Goal: Information Seeking & Learning: Compare options

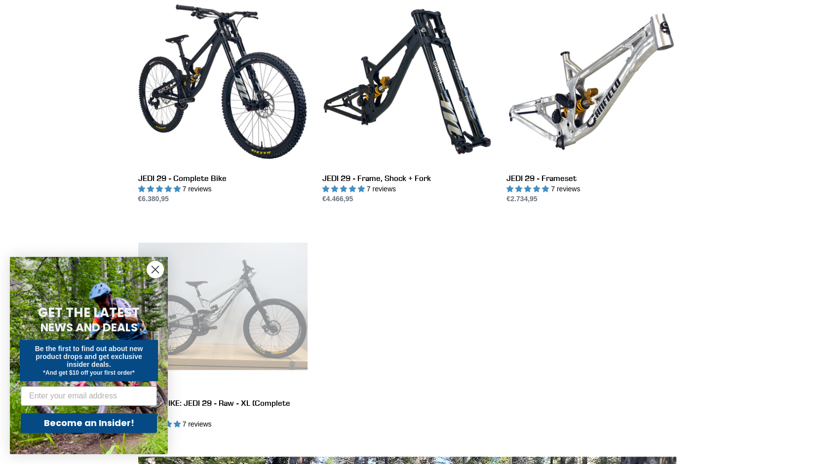
scroll to position [271, 0]
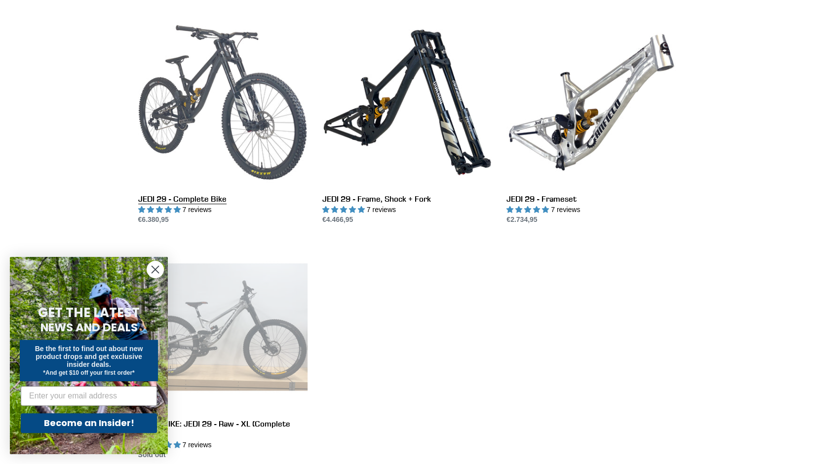
click at [210, 118] on link "JEDI 29 - Complete Bike" at bounding box center [222, 122] width 169 height 208
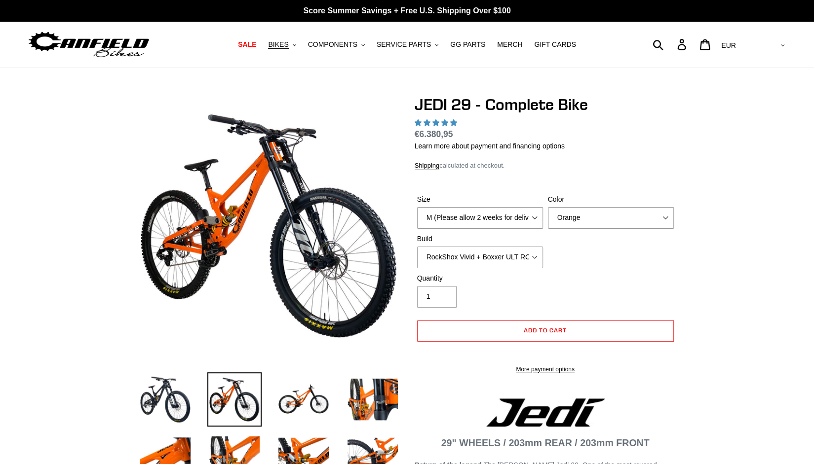
select select "highest-rating"
click at [480, 216] on select "M (Please allow 2 weeks for delivery) L (Please allow 2 weeks for delivery) XL …" at bounding box center [480, 218] width 126 height 22
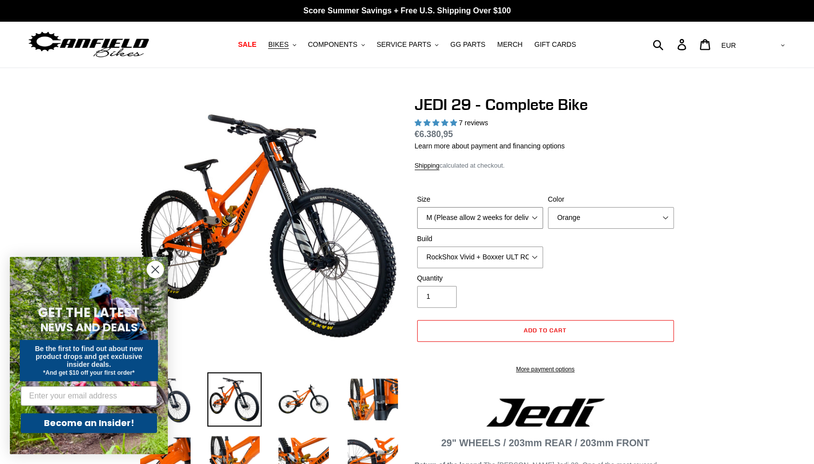
select select "L (Please allow 2 weeks for delivery)"
click at [417, 207] on select "M (Please allow 2 weeks for delivery) L (Please allow 2 weeks for delivery) XL …" at bounding box center [480, 218] width 126 height 22
click at [585, 213] on select "Orange Stealth Black Raw" at bounding box center [611, 218] width 126 height 22
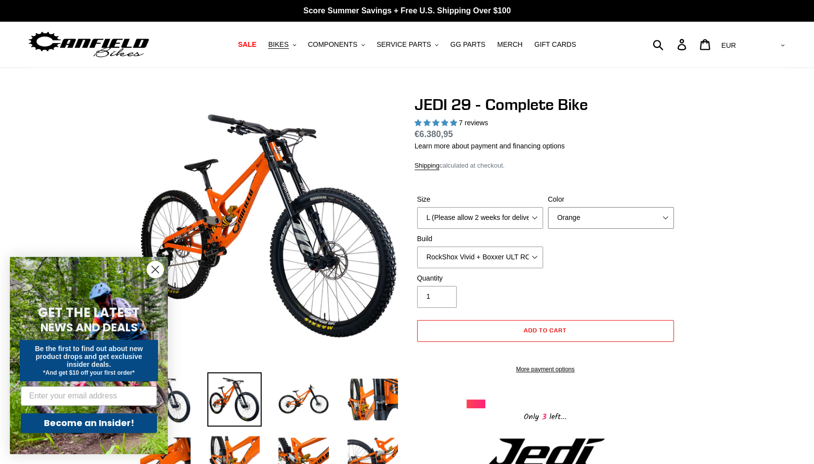
select select "Raw"
click at [548, 207] on select "Orange Stealth Black Raw" at bounding box center [611, 218] width 126 height 22
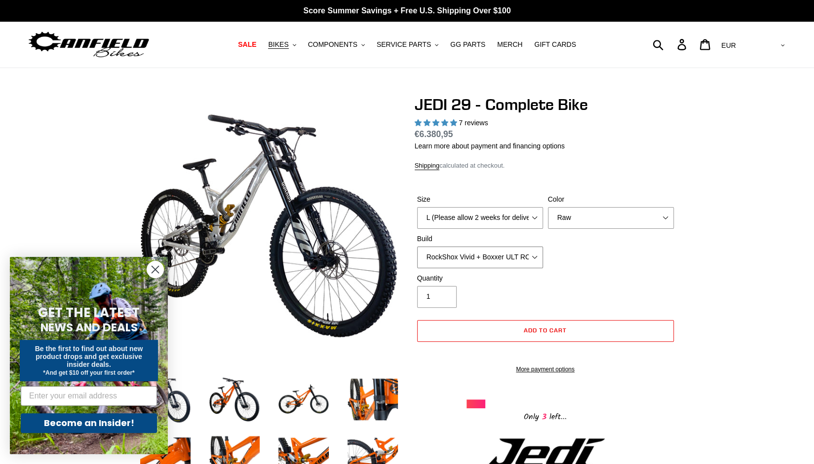
click at [514, 261] on select "RockShox Vivid + Boxxer ULT RC2 C3 200 + SRAM XO RockShox Vivid + Boxxer ULT RC…" at bounding box center [480, 258] width 126 height 22
click at [417, 247] on select "RockShox Vivid + Boxxer ULT RC2 C3 200 + SRAM XO RockShox Vivid + Boxxer ULT RC…" at bounding box center [480, 258] width 126 height 22
click at [500, 264] on select "RockShox Vivid + Boxxer ULT RC2 C3 200 + SRAM XO RockShox Vivid + Boxxer ULT RC…" at bounding box center [480, 258] width 126 height 22
click at [417, 247] on select "RockShox Vivid + Boxxer ULT RC2 C3 200 + SRAM XO RockShox Vivid + Boxxer ULT RC…" at bounding box center [480, 258] width 126 height 22
click at [482, 258] on select "RockShox Vivid + Boxxer ULT RC2 C3 200 + SRAM XO RockShox Vivid + Boxxer ULT RC…" at bounding box center [480, 258] width 126 height 22
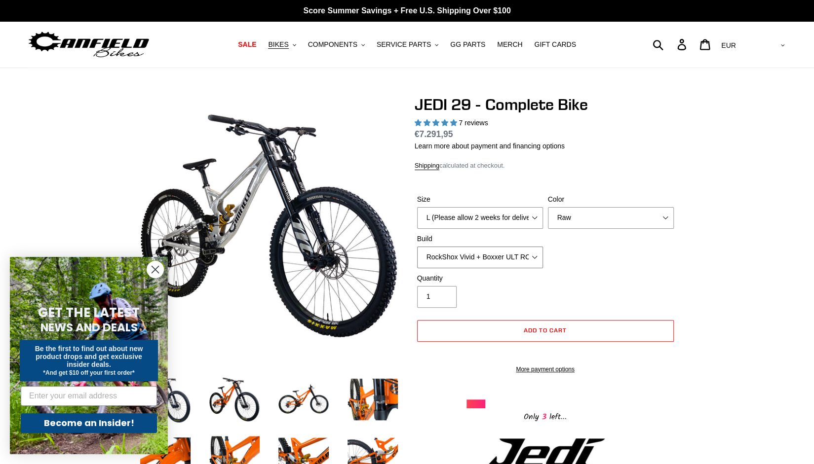
select select "Fox DHX2 + Fox 40 Float Grip 2 203 + SRAM XO"
click at [417, 247] on select "RockShox Vivid + Boxxer ULT RC2 C3 200 + SRAM XO RockShox Vivid + Boxxer ULT RC…" at bounding box center [480, 258] width 126 height 22
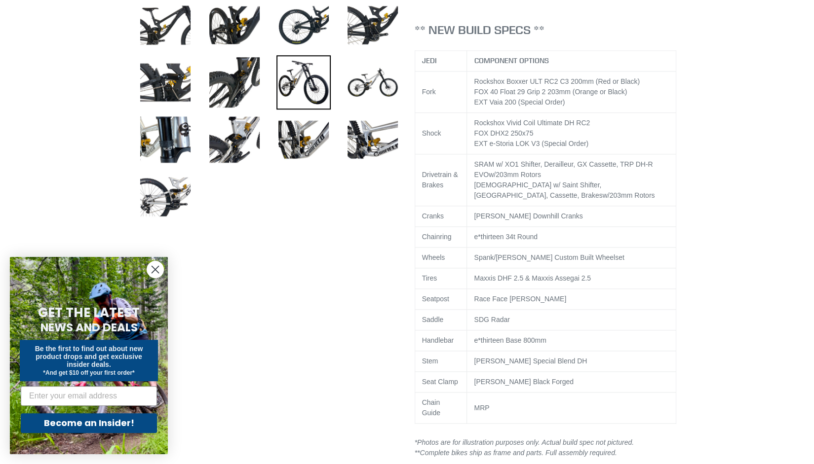
scroll to position [466, 0]
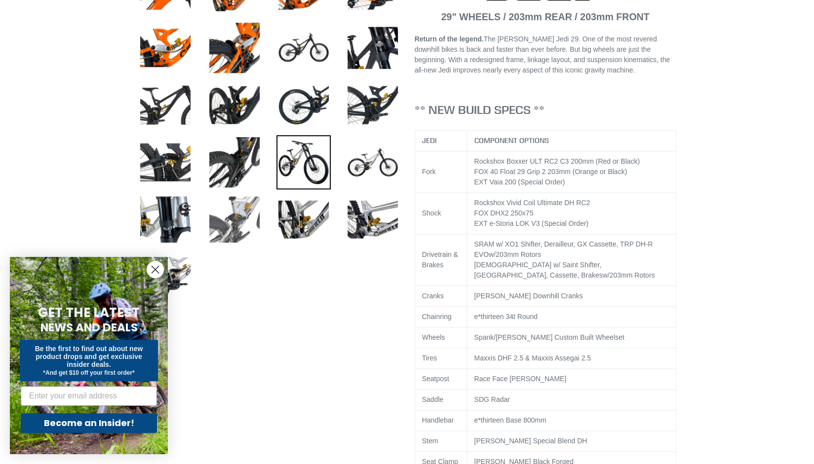
click at [229, 211] on img at bounding box center [234, 219] width 54 height 54
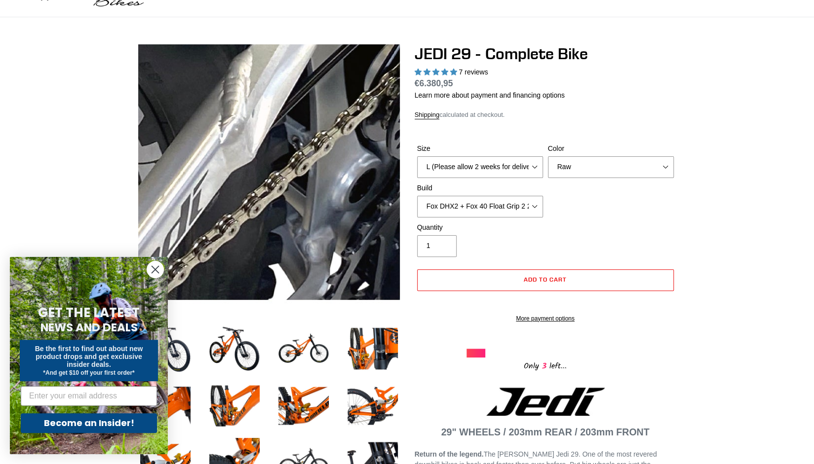
scroll to position [54, 0]
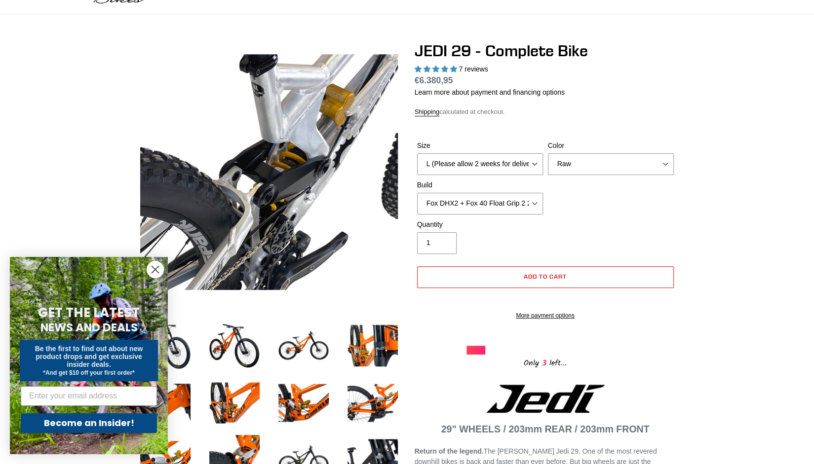
click at [157, 267] on circle "Close dialog" at bounding box center [155, 270] width 16 height 16
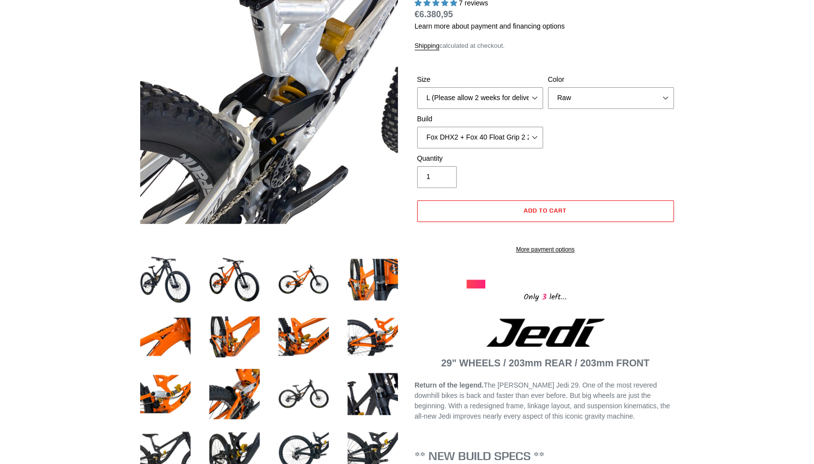
scroll to position [123, 0]
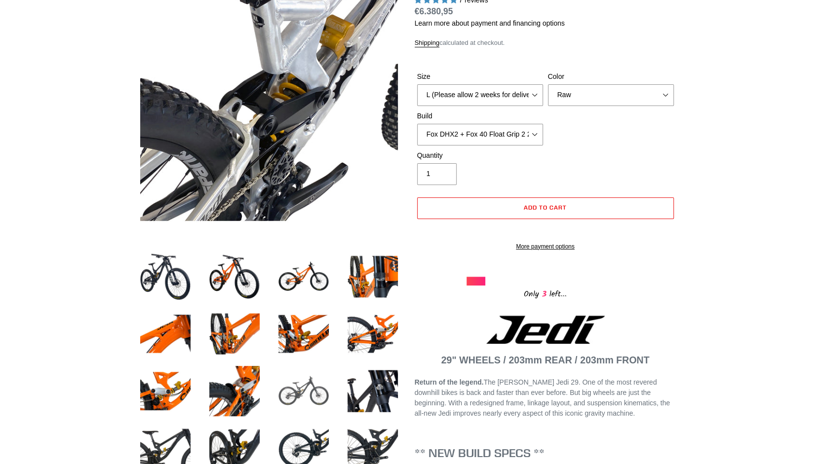
click at [300, 390] on img at bounding box center [303, 391] width 54 height 54
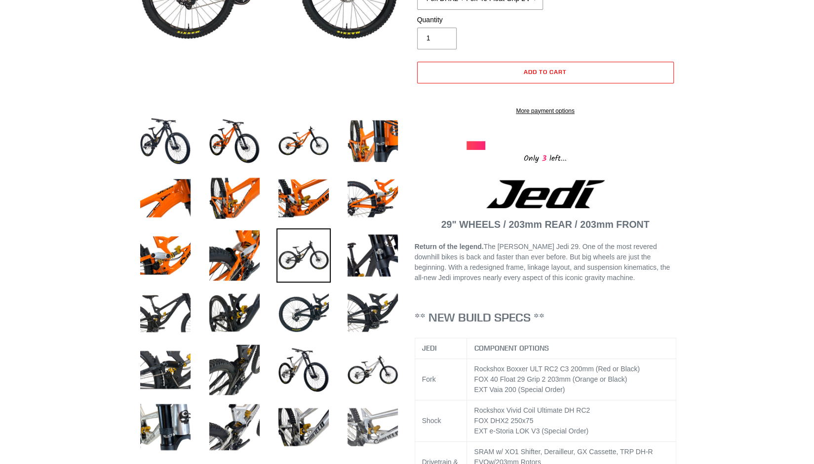
scroll to position [423, 0]
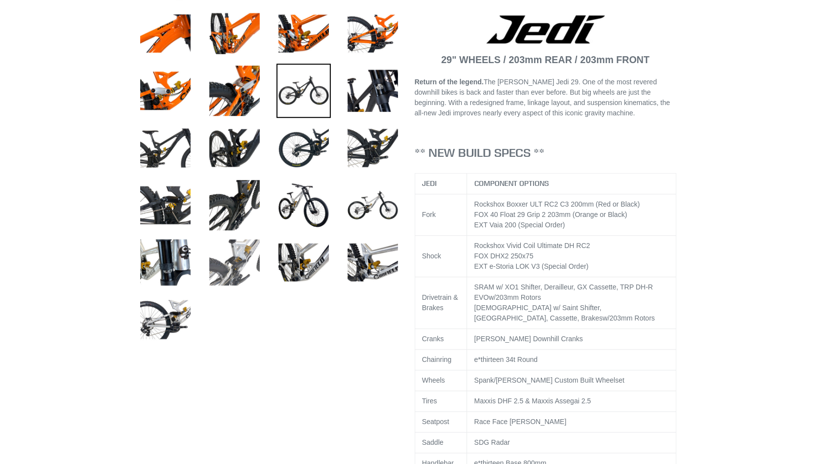
click at [241, 268] on img at bounding box center [234, 262] width 54 height 54
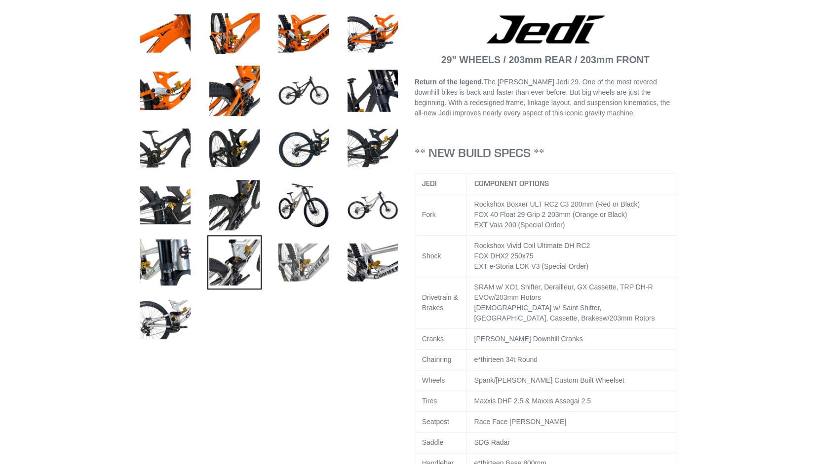
click at [294, 261] on img at bounding box center [303, 262] width 54 height 54
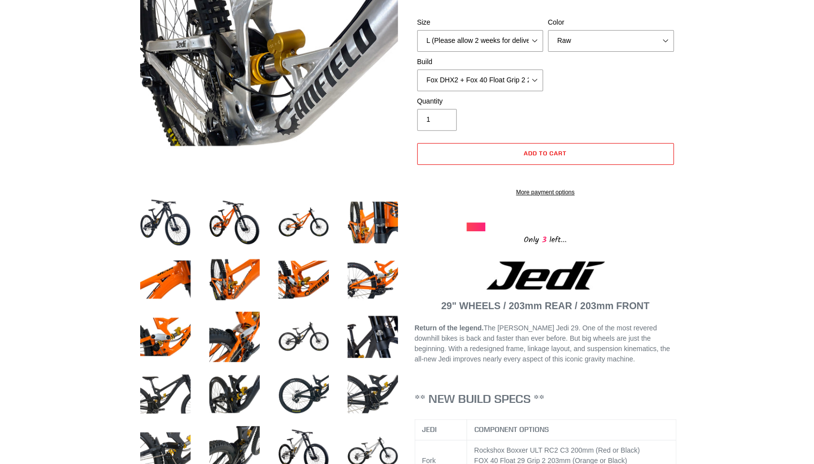
scroll to position [178, 0]
click at [163, 291] on img at bounding box center [165, 279] width 54 height 54
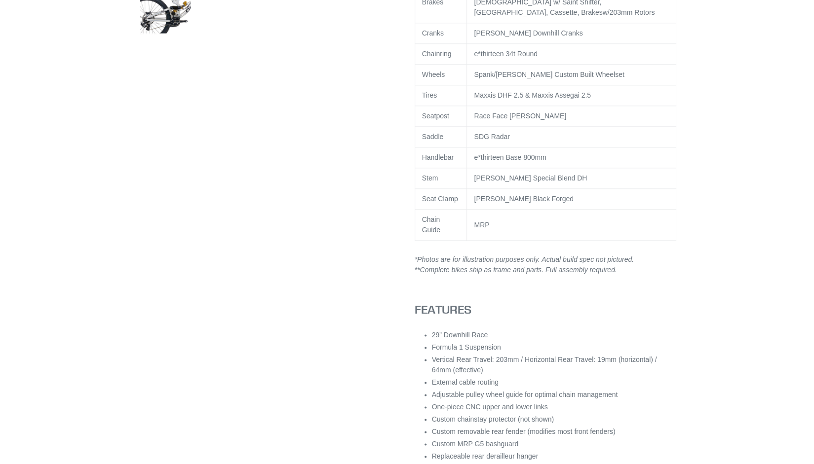
scroll to position [762, 0]
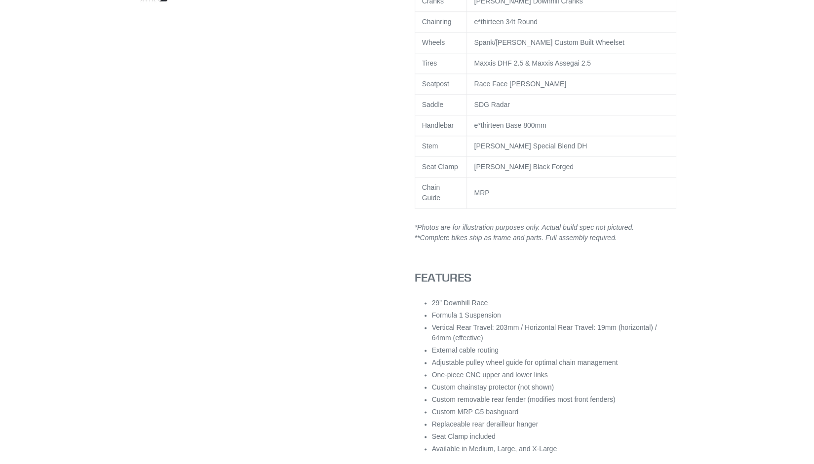
drag, startPoint x: 361, startPoint y: 306, endPoint x: 331, endPoint y: 321, distance: 32.9
click at [331, 321] on div at bounding box center [399, 437] width 553 height 2206
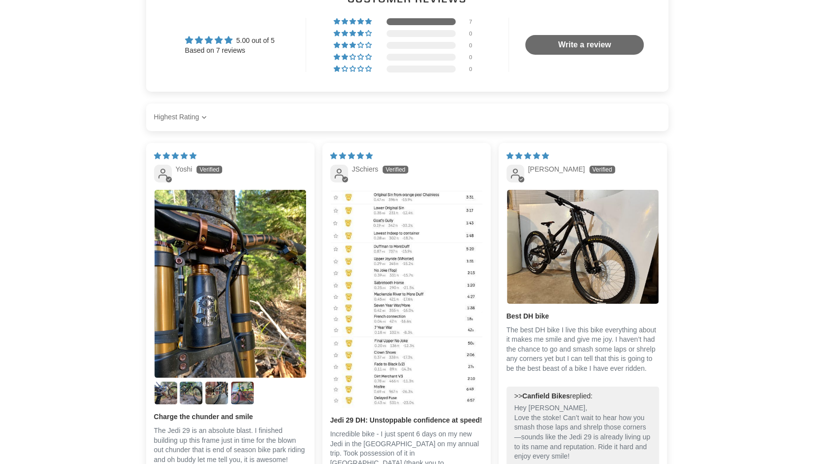
scroll to position [2376, 0]
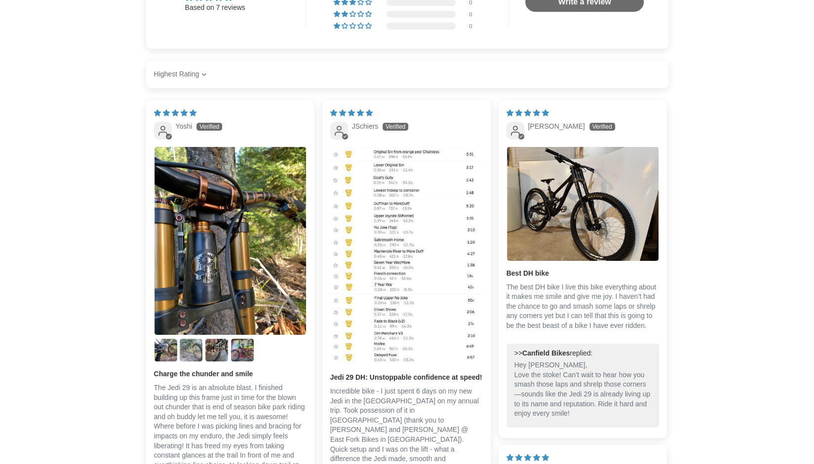
click at [194, 342] on img "Link to user picture 3" at bounding box center [191, 350] width 23 height 23
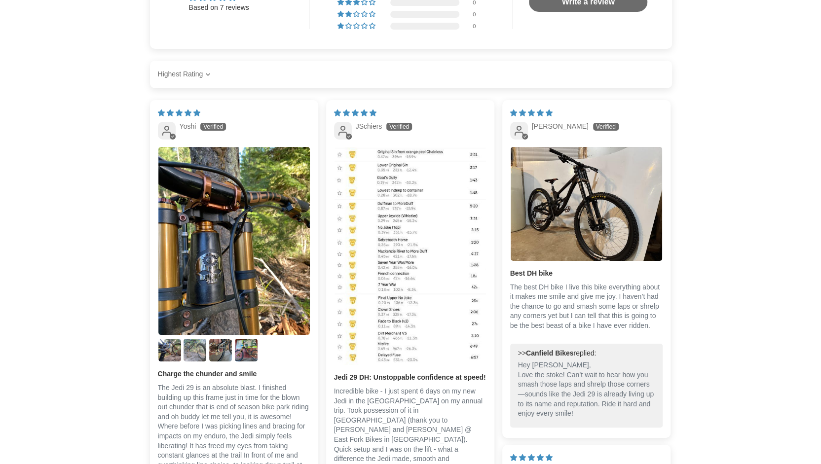
scroll to position [0, 0]
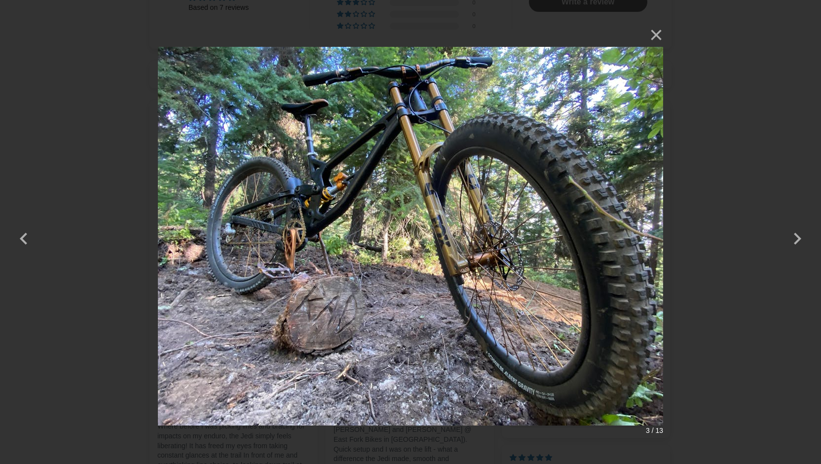
click at [82, 141] on div "× 3 / 13 Loading..." at bounding box center [410, 232] width 821 height 464
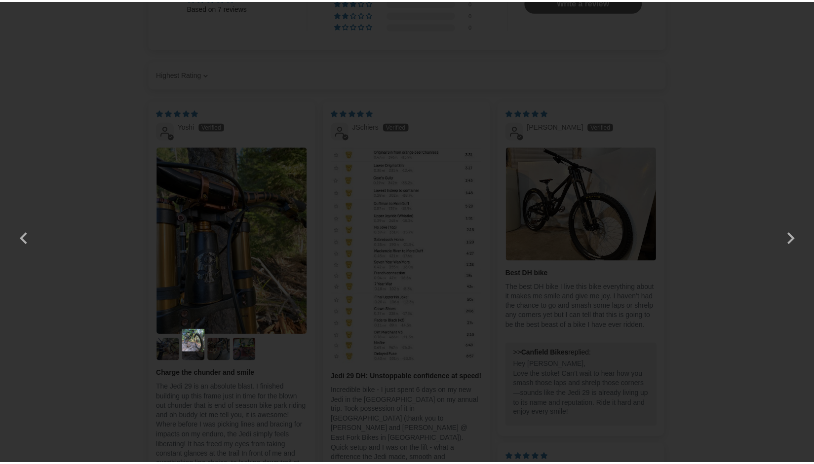
scroll to position [2376, 0]
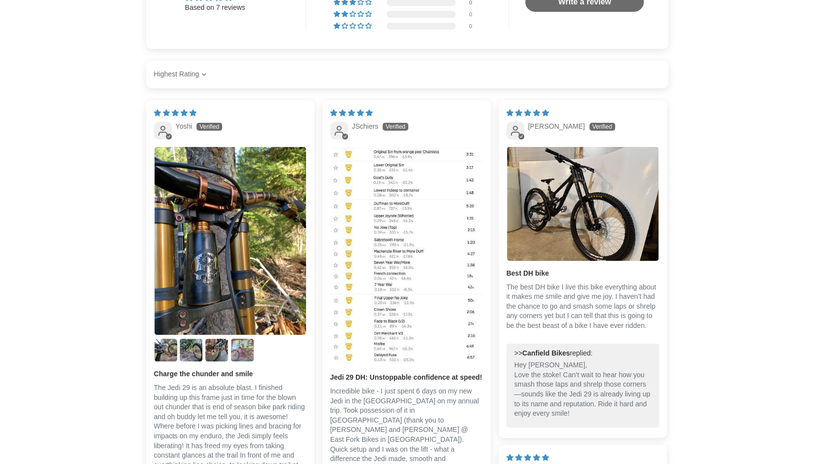
click at [244, 339] on img "Link to user picture 5" at bounding box center [242, 350] width 23 height 23
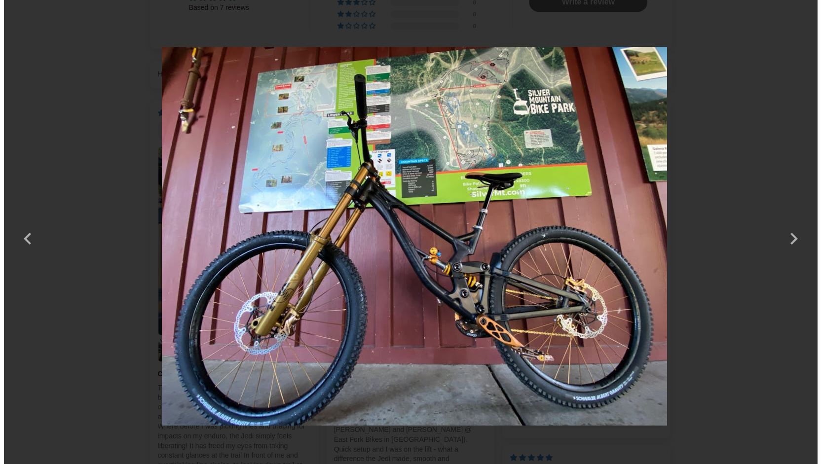
scroll to position [0, 0]
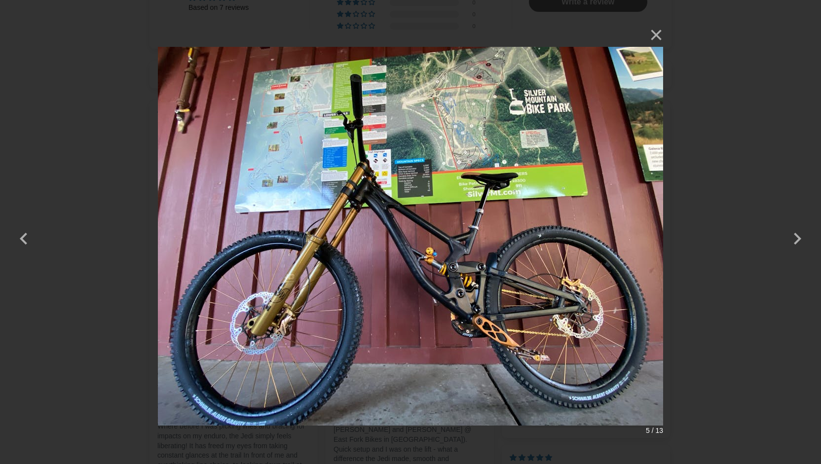
click at [54, 140] on div "× 5 / 13" at bounding box center [410, 232] width 821 height 464
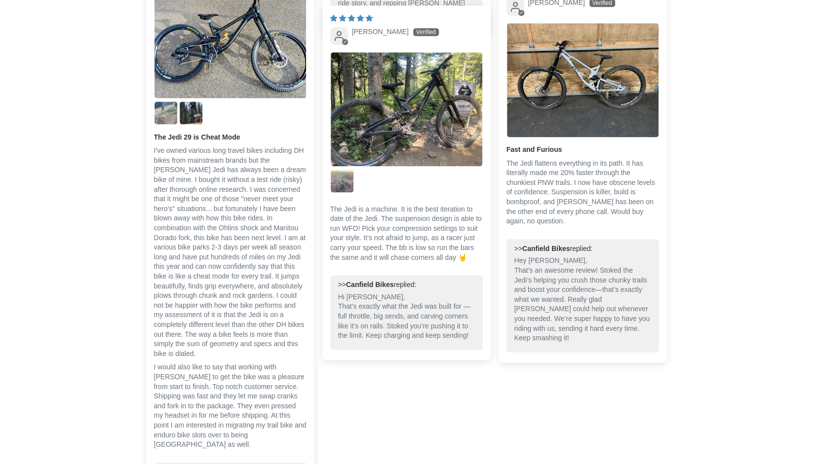
scroll to position [3097, 0]
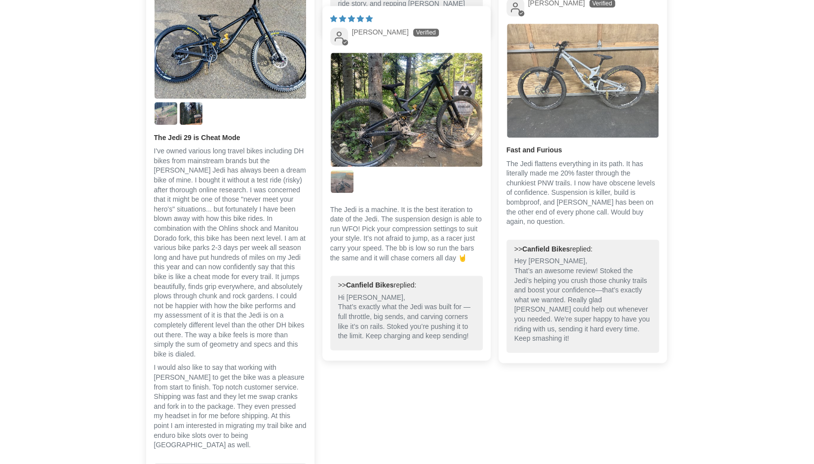
click at [567, 109] on img "Link to user picture 1" at bounding box center [583, 81] width 152 height 114
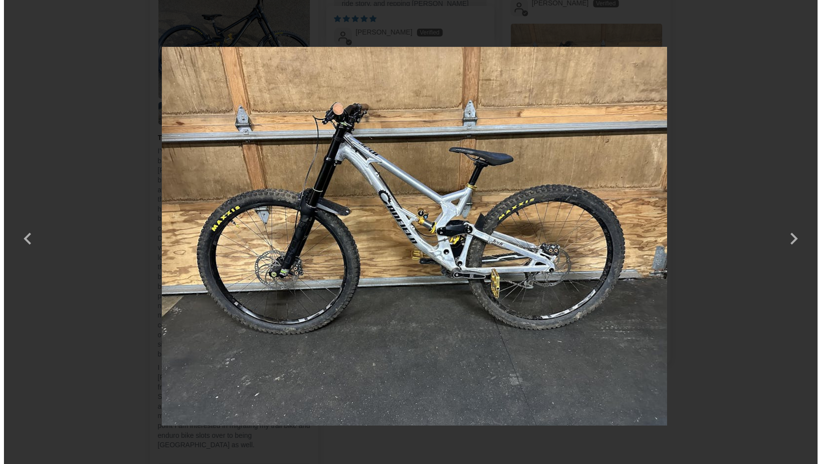
scroll to position [0, 0]
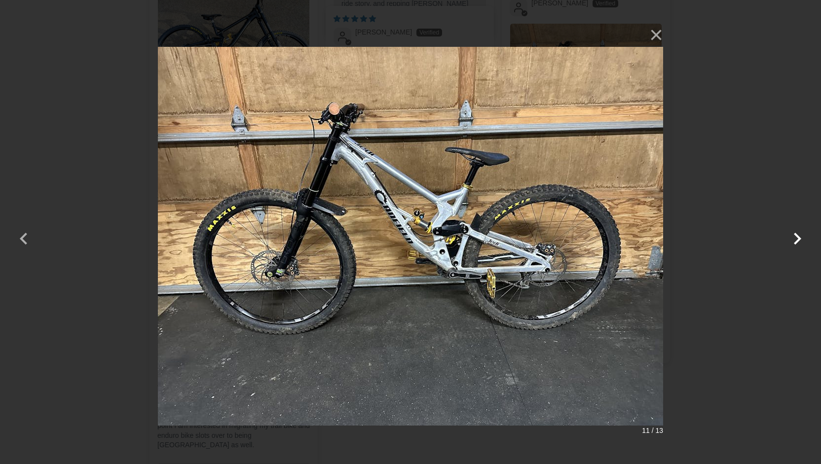
click at [796, 240] on button "button" at bounding box center [798, 233] width 24 height 24
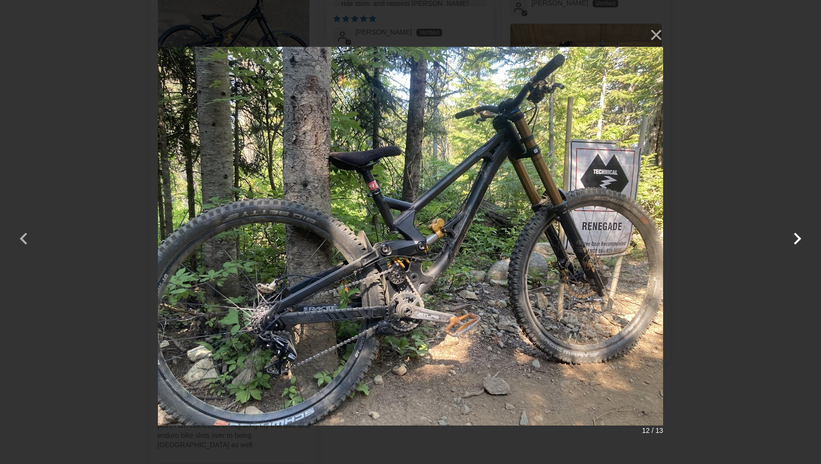
click at [796, 240] on button "button" at bounding box center [798, 233] width 24 height 24
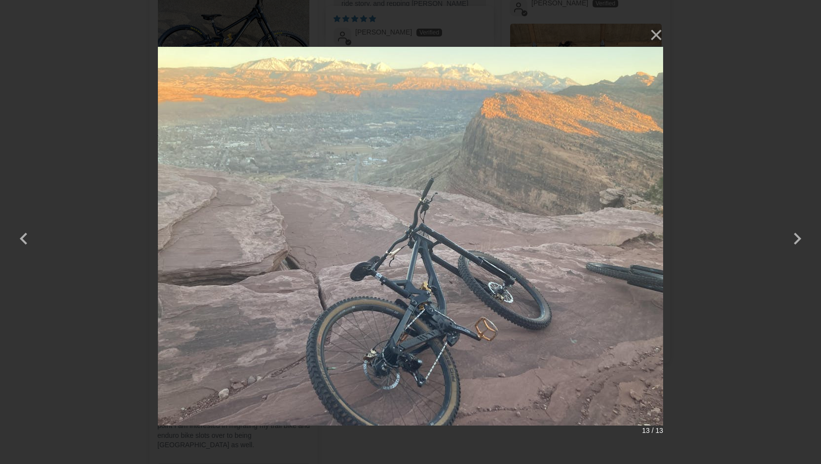
click at [749, 215] on div "× 13 / 13" at bounding box center [410, 232] width 821 height 464
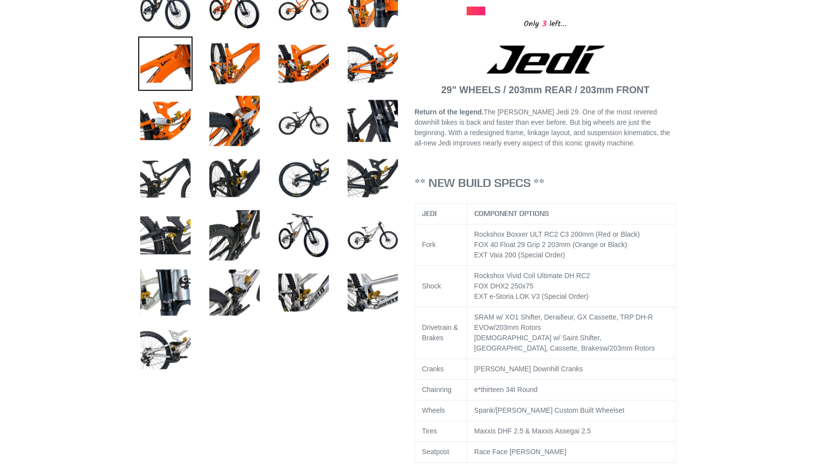
scroll to position [388, 0]
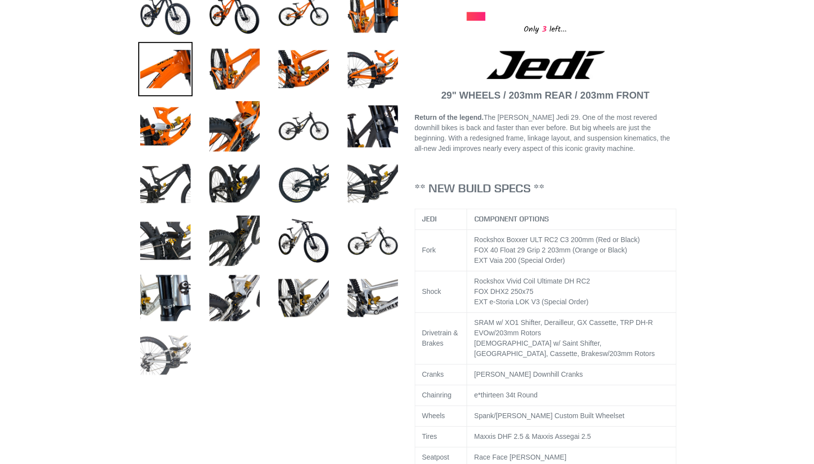
click at [152, 367] on img at bounding box center [165, 355] width 54 height 54
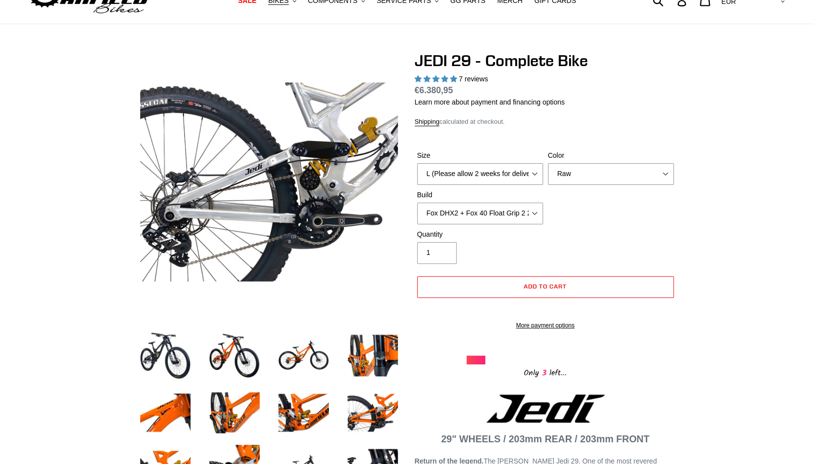
scroll to position [41, 0]
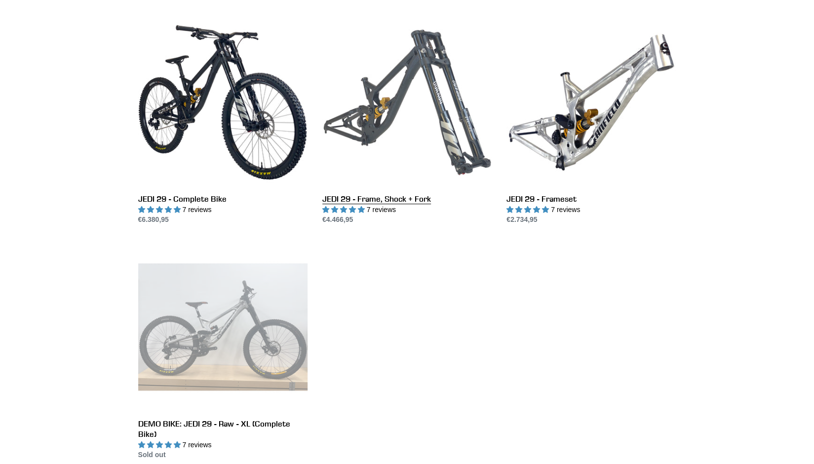
click at [405, 127] on link "JEDI 29 - Frame, Shock + Fork" at bounding box center [406, 122] width 169 height 208
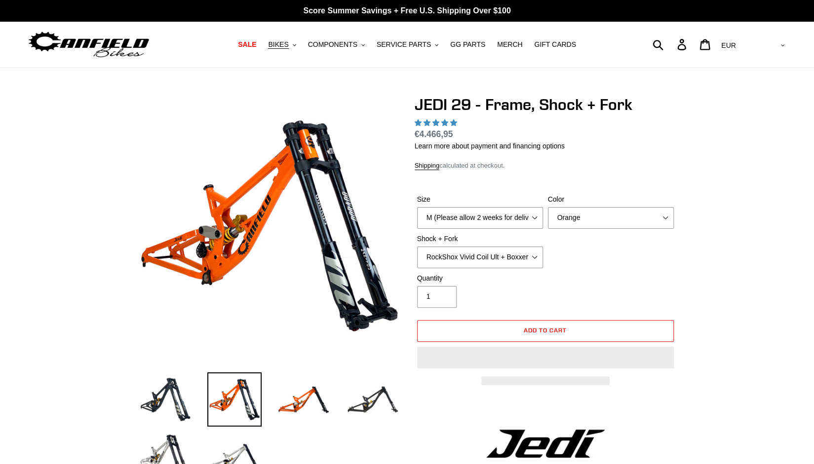
select select "highest-rating"
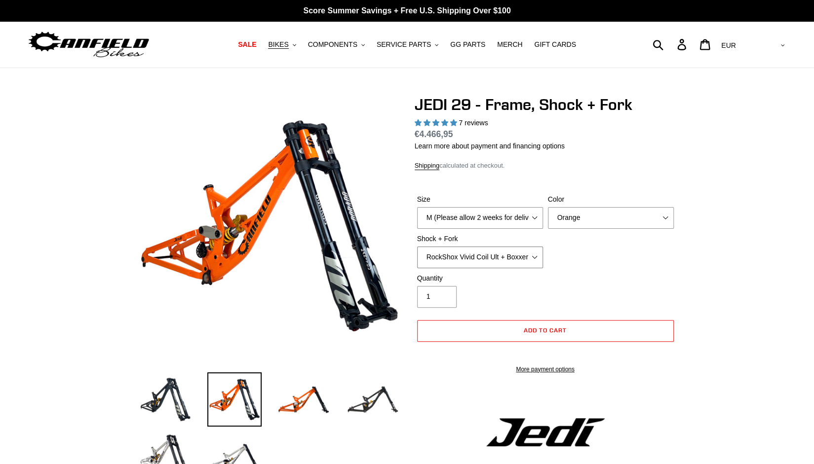
click at [489, 255] on select "RockShox Vivid Coil Ult + Boxxer RC2 C3 Ult Fox DHX2 250x75 + Fox 40 Float Grip…" at bounding box center [480, 258] width 126 height 22
select select "EXT Storia LOK V3 + EXT Vaia 200"
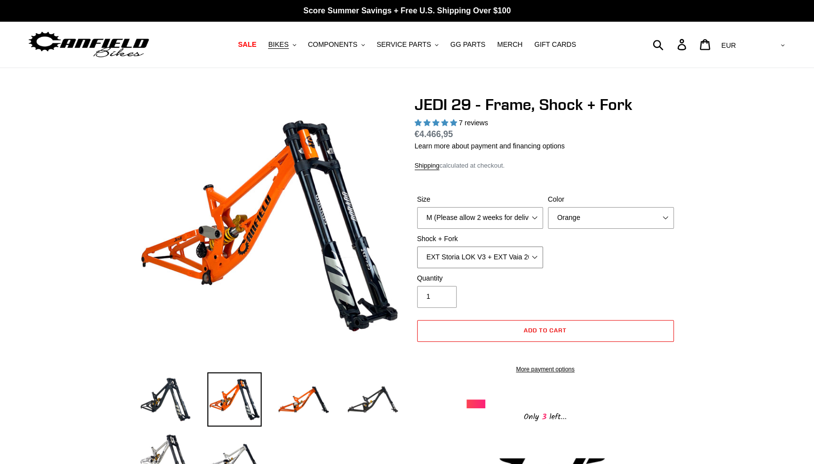
click at [417, 247] on select "RockShox Vivid Coil Ult + Boxxer RC2 C3 Ult Fox DHX2 250x75 + Fox 40 Float Grip…" at bounding box center [480, 258] width 126 height 22
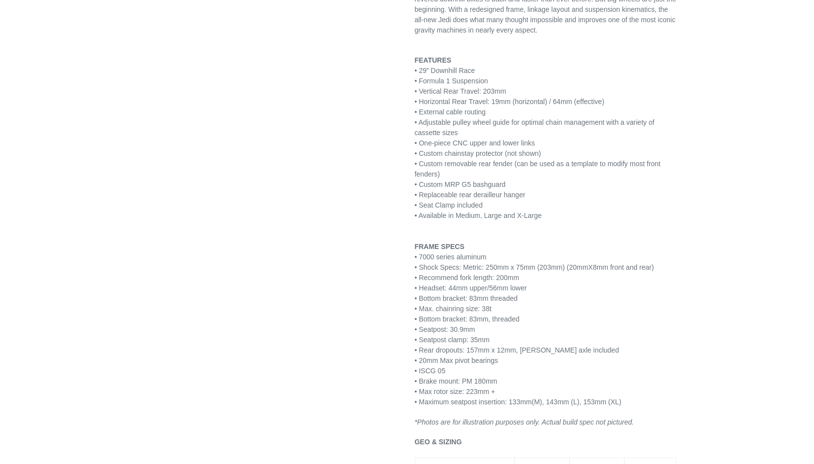
scroll to position [569, 0]
